Goal: Task Accomplishment & Management: Use online tool/utility

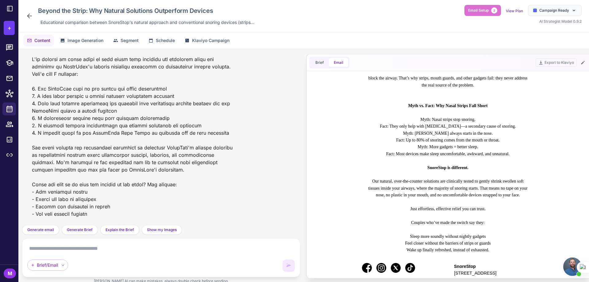
scroll to position [309, 0]
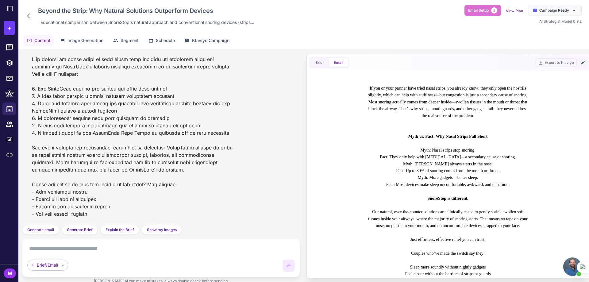
click at [582, 64] on icon at bounding box center [582, 62] width 3 height 3
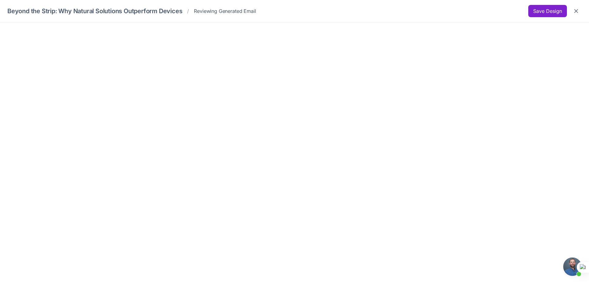
click at [538, 10] on button "Save Design" at bounding box center [547, 11] width 39 height 12
click at [534, 14] on button "Save Design" at bounding box center [547, 11] width 39 height 12
click at [575, 11] on icon "Close" at bounding box center [576, 11] width 6 height 6
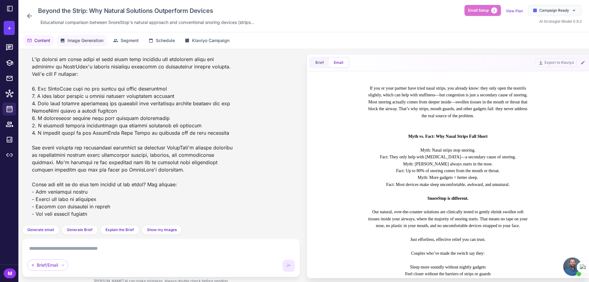
click at [75, 43] on span "Image Generation" at bounding box center [86, 40] width 36 height 7
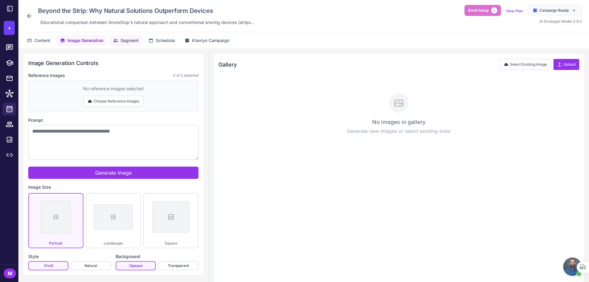
click at [124, 40] on span "Segment" at bounding box center [130, 40] width 18 height 7
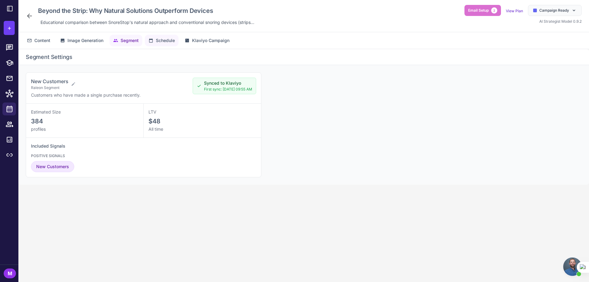
click at [163, 42] on span "Schedule" at bounding box center [165, 40] width 19 height 7
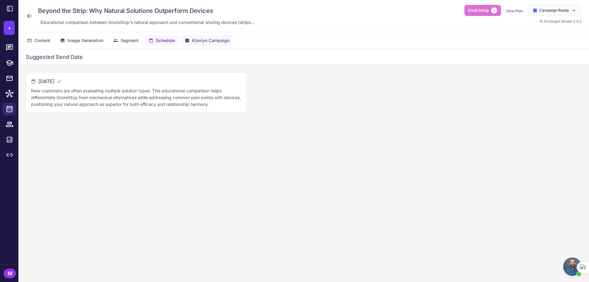
click at [221, 37] on span "Klaviyo Campaign" at bounding box center [210, 40] width 37 height 7
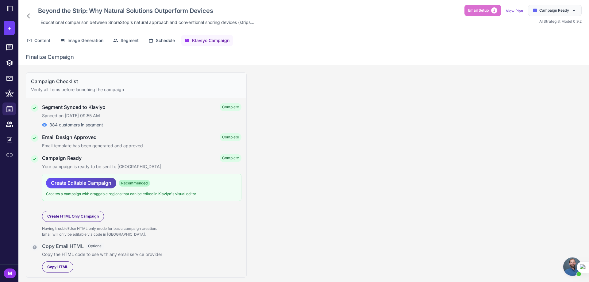
click at [83, 184] on span "Create Editable Campaign" at bounding box center [81, 183] width 60 height 11
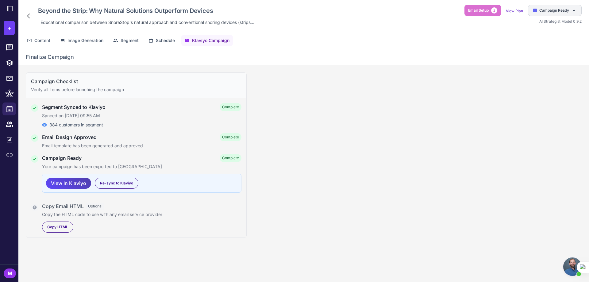
click at [545, 10] on span "Campaign Ready" at bounding box center [555, 11] width 30 height 6
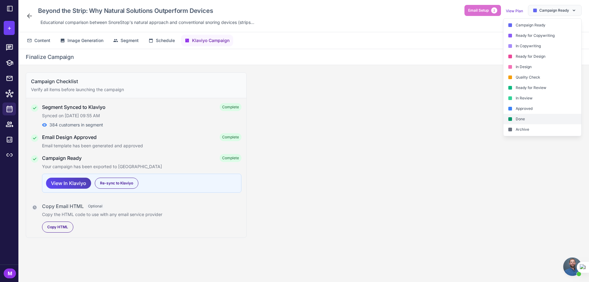
click at [525, 124] on div "Done" at bounding box center [543, 129] width 78 height 10
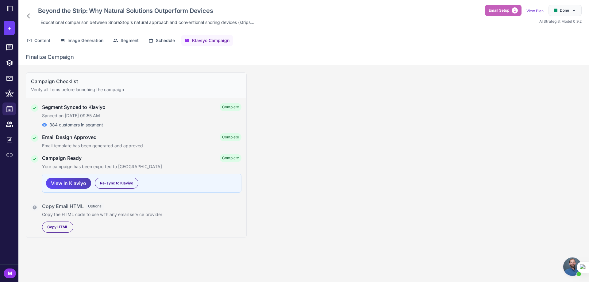
click at [497, 12] on span "Email Setup" at bounding box center [499, 11] width 21 height 6
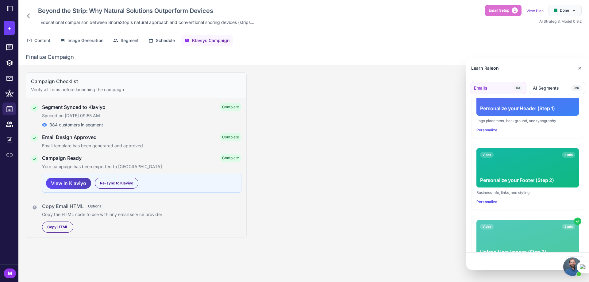
scroll to position [152, 0]
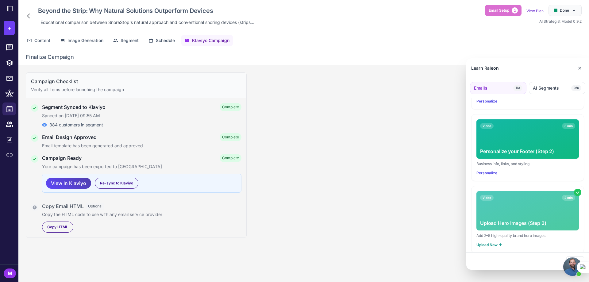
click at [432, 171] on div at bounding box center [294, 141] width 589 height 282
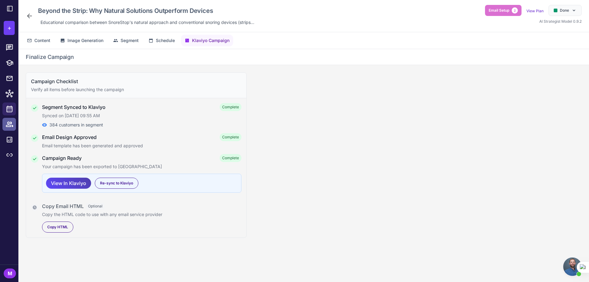
click at [6, 125] on icon at bounding box center [10, 124] width 8 height 8
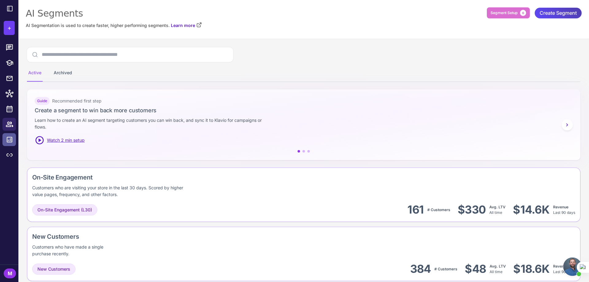
click at [10, 139] on icon at bounding box center [9, 139] width 7 height 7
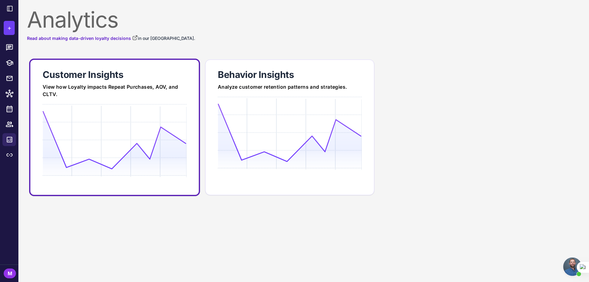
click at [74, 128] on icon at bounding box center [115, 140] width 144 height 59
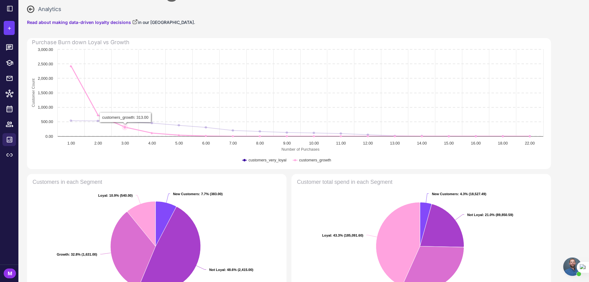
scroll to position [61, 0]
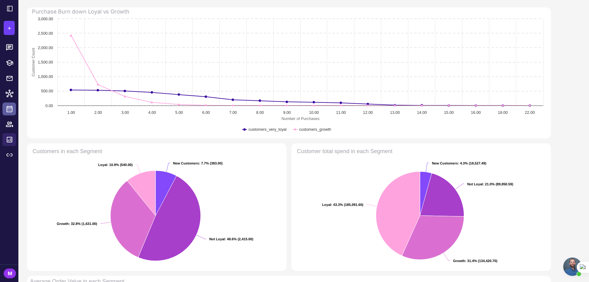
click at [7, 114] on link at bounding box center [9, 109] width 14 height 13
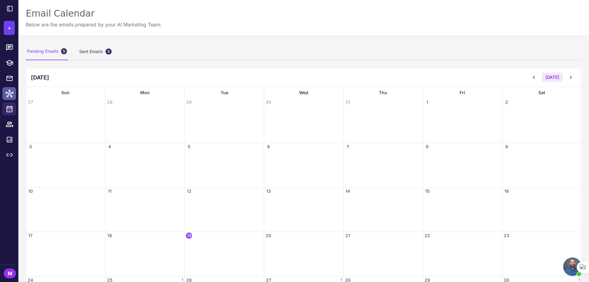
click at [9, 95] on icon at bounding box center [10, 94] width 8 height 8
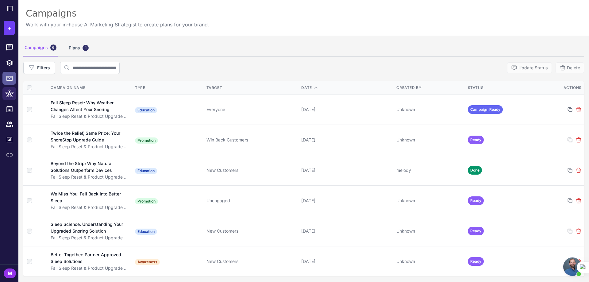
click at [11, 78] on icon at bounding box center [9, 79] width 7 height 8
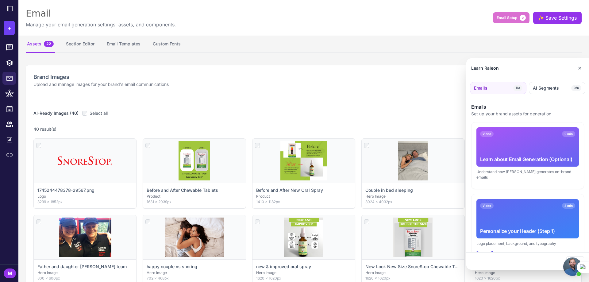
click at [9, 155] on div at bounding box center [294, 141] width 589 height 282
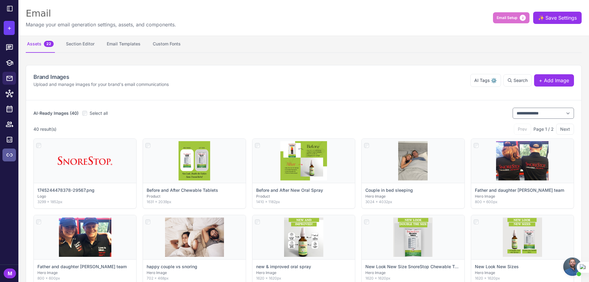
click at [9, 156] on icon at bounding box center [9, 154] width 7 height 7
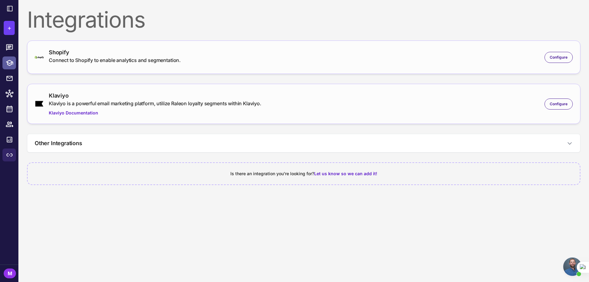
click at [10, 62] on icon at bounding box center [10, 63] width 8 height 8
select select
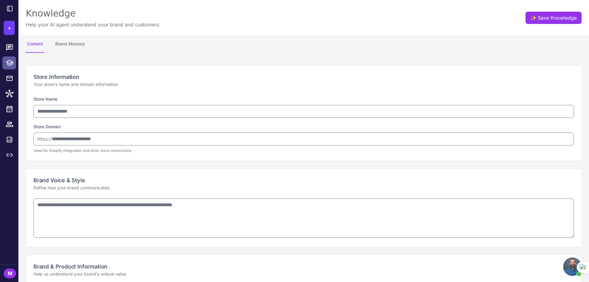
type input "*********"
type input "**********"
type textarea "**********"
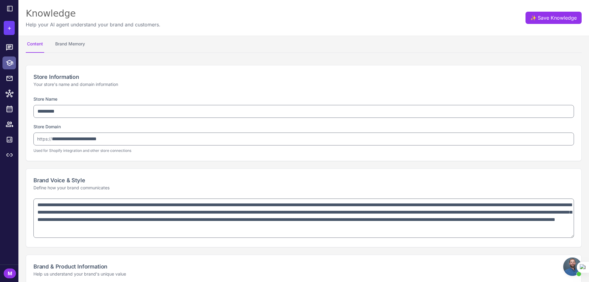
type textarea "**********"
select select "**"
type textarea "**********"
click at [10, 80] on icon at bounding box center [9, 78] width 6 height 5
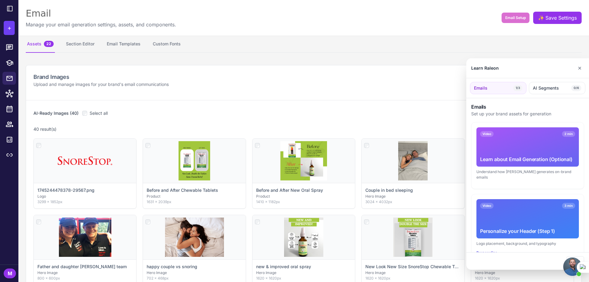
click at [8, 96] on div at bounding box center [294, 141] width 589 height 282
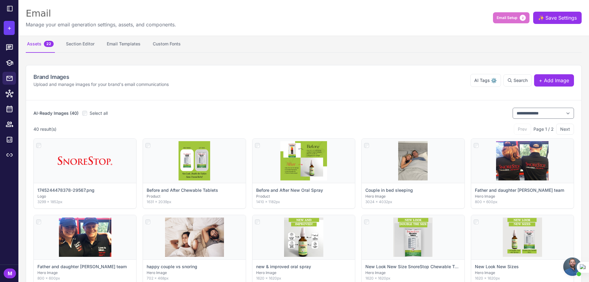
click at [8, 96] on icon at bounding box center [10, 94] width 8 height 8
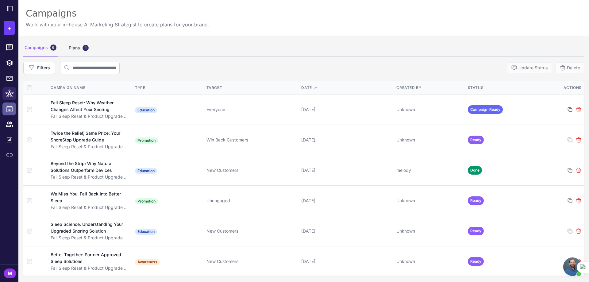
click at [10, 111] on icon at bounding box center [10, 109] width 8 height 8
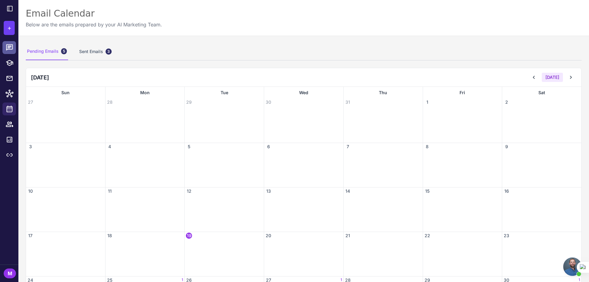
click at [10, 49] on icon at bounding box center [10, 48] width 8 height 8
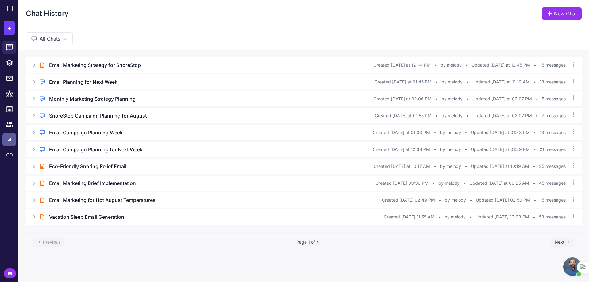
click at [7, 138] on icon at bounding box center [10, 140] width 6 height 6
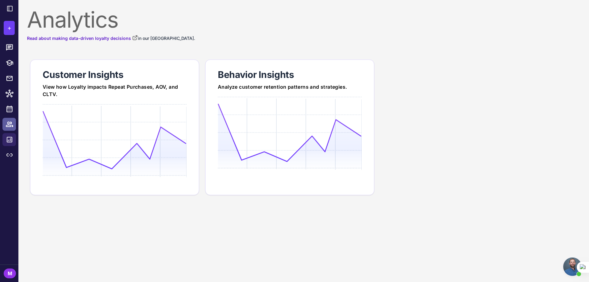
click at [10, 125] on icon at bounding box center [9, 124] width 7 height 5
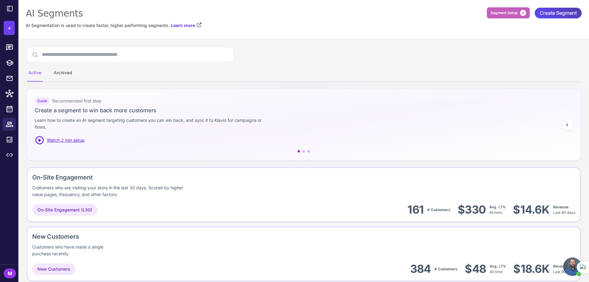
click at [491, 13] on span "Segment Setup" at bounding box center [504, 13] width 27 height 6
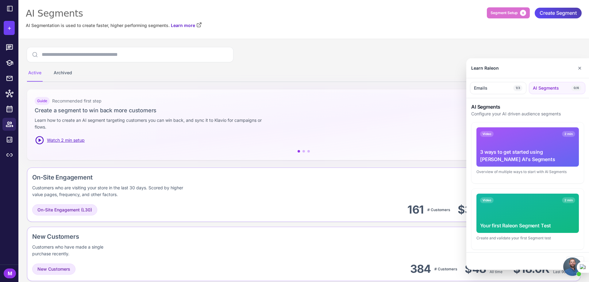
click at [343, 186] on div at bounding box center [294, 141] width 589 height 282
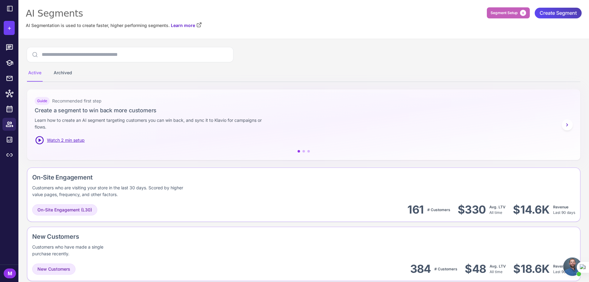
click at [505, 16] on button "Segment Setup 6" at bounding box center [508, 12] width 43 height 11
